Goal: Find contact information: Find contact information

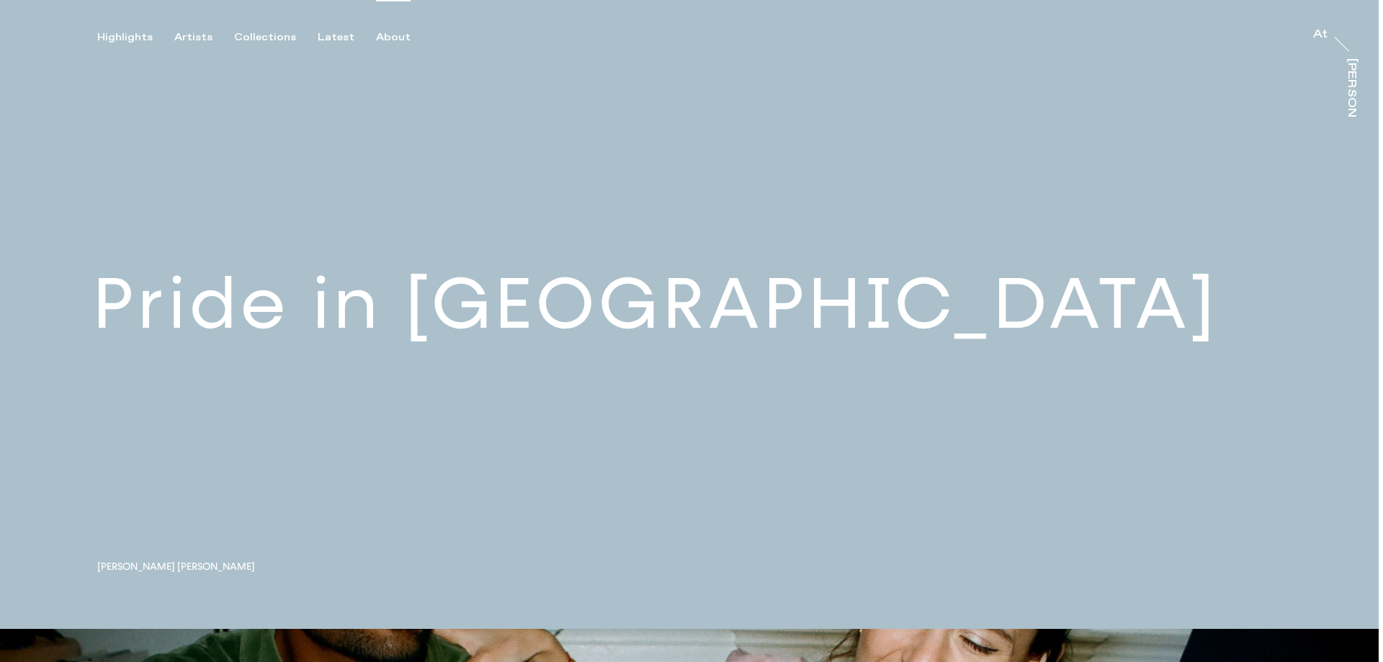
click at [388, 33] on div "About" at bounding box center [393, 37] width 35 height 13
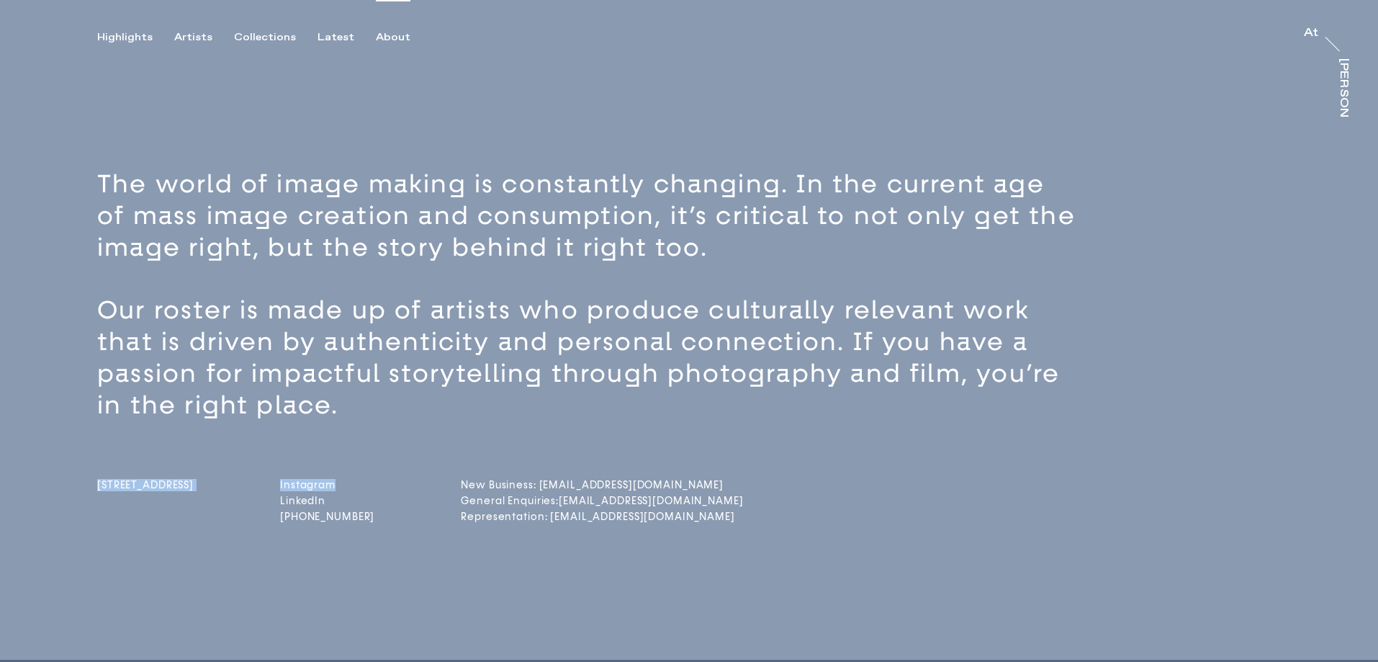
drag, startPoint x: 351, startPoint y: 450, endPoint x: 362, endPoint y: 483, distance: 34.4
click at [362, 480] on div "The world of image making is constantly changing. In the current age of mass im…" at bounding box center [689, 391] width 1378 height 537
click at [807, 234] on p "The world of image making is constantly changing. In the current age of mass im…" at bounding box center [590, 216] width 987 height 95
drag, startPoint x: 680, startPoint y: 485, endPoint x: 606, endPoint y: 489, distance: 73.6
click at [606, 489] on div "[STREET_ADDRESS] Instagram LinkedIn [PHONE_NUMBER] New Business: [EMAIL_ADDRESS…" at bounding box center [714, 473] width 1234 height 105
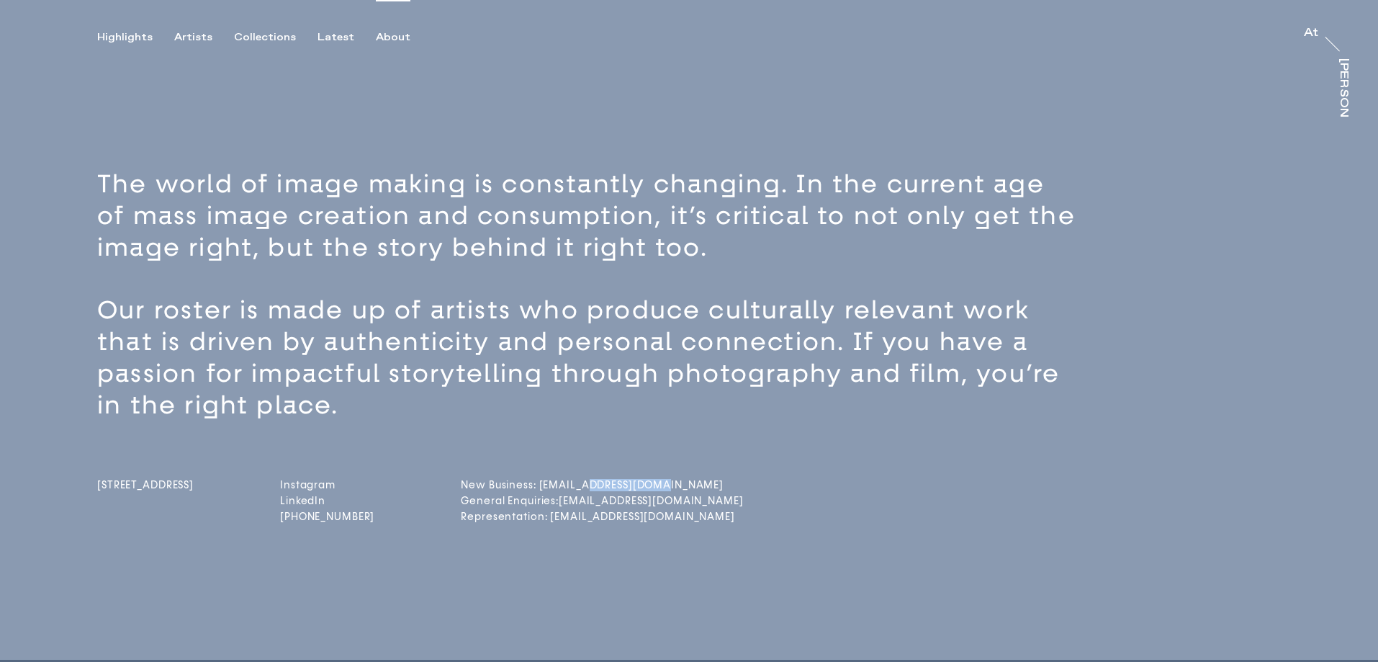
copy link "[DOMAIN_NAME]"
drag, startPoint x: 686, startPoint y: 501, endPoint x: 588, endPoint y: 507, distance: 98.8
click at [588, 507] on div "[STREET_ADDRESS] Instagram LinkedIn [PHONE_NUMBER] New Business: [EMAIL_ADDRESS…" at bounding box center [714, 473] width 1234 height 105
copy link "[EMAIL_ADDRESS][DOMAIN_NAME]"
